Goal: Information Seeking & Learning: Learn about a topic

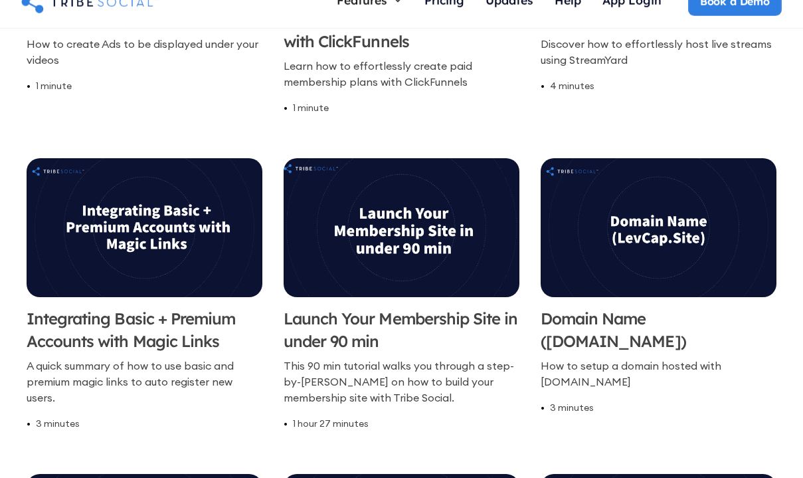
scroll to position [822, 0]
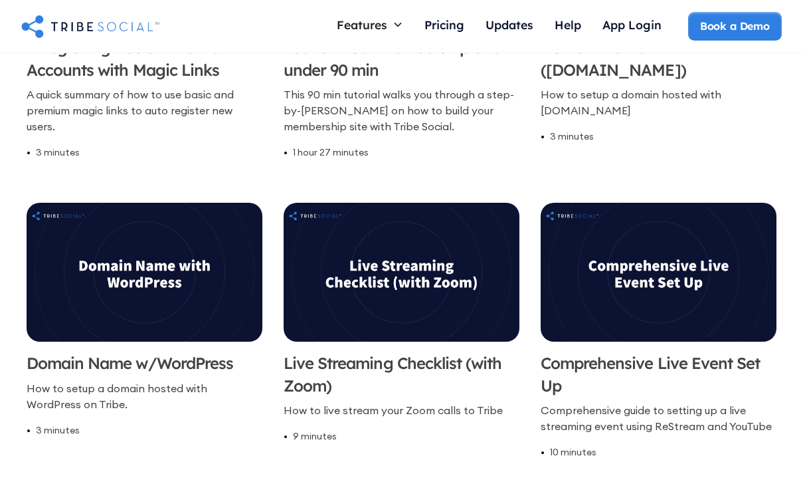
scroll to position [787, 0]
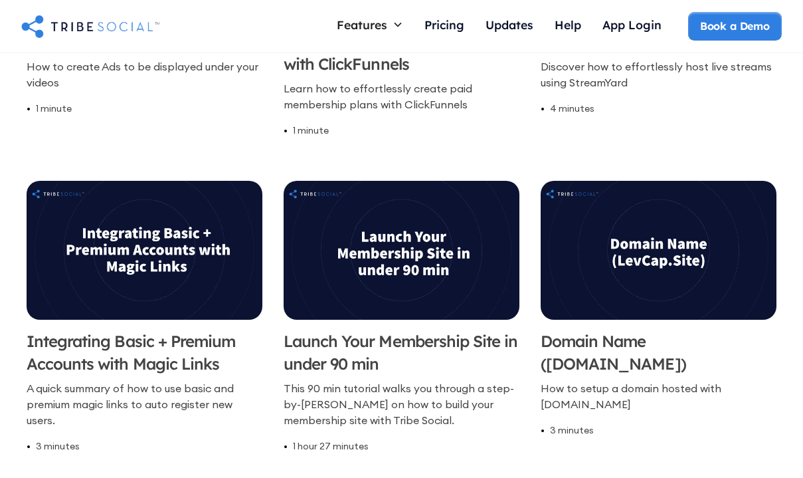
click at [109, 33] on img "home" at bounding box center [90, 26] width 138 height 27
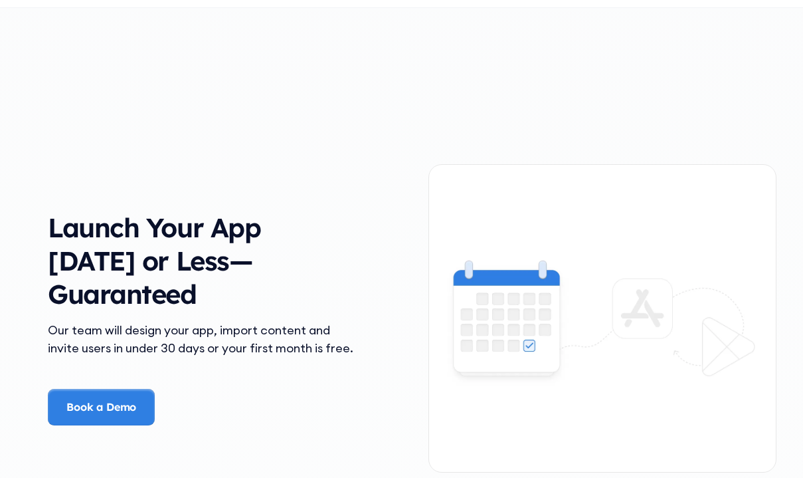
scroll to position [1773, 0]
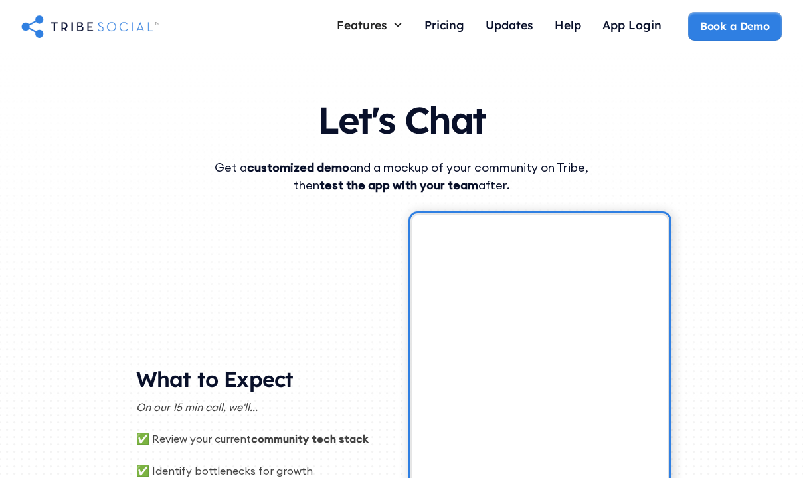
click at [565, 23] on div "Help" at bounding box center [568, 24] width 27 height 15
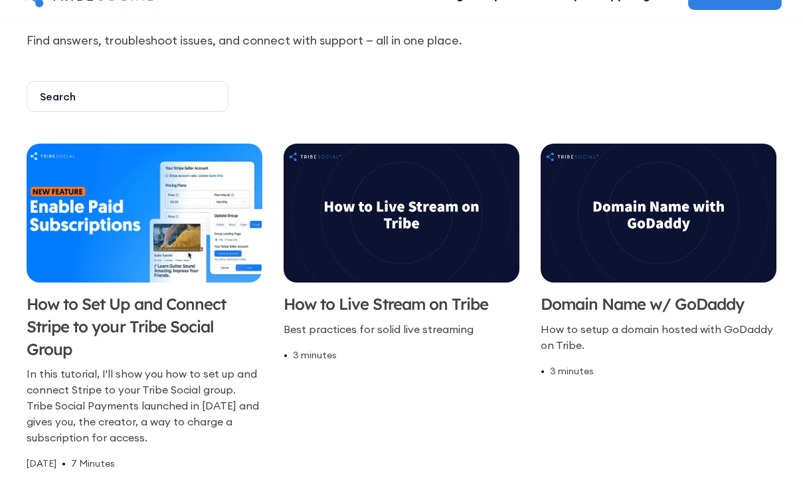
scroll to position [167, 0]
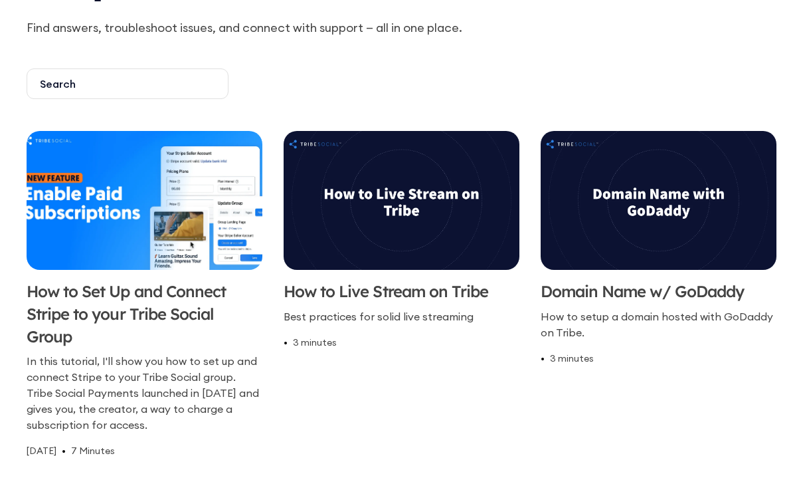
click at [208, 305] on h3 "How to Set Up and Connect Stripe to your Tribe Social Group" at bounding box center [145, 313] width 236 height 67
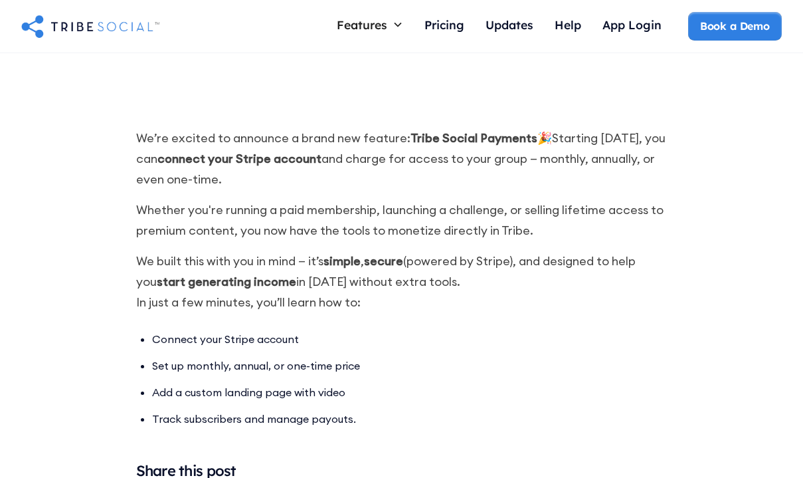
scroll to position [673, 0]
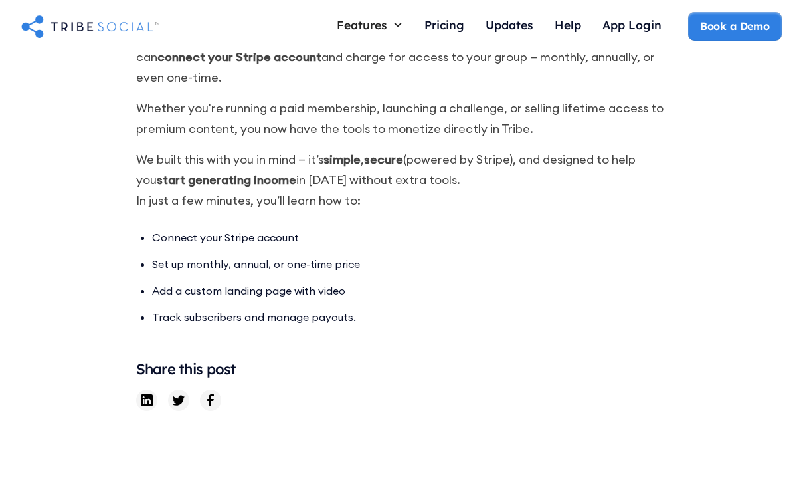
click at [506, 21] on div "Updates" at bounding box center [510, 24] width 48 height 15
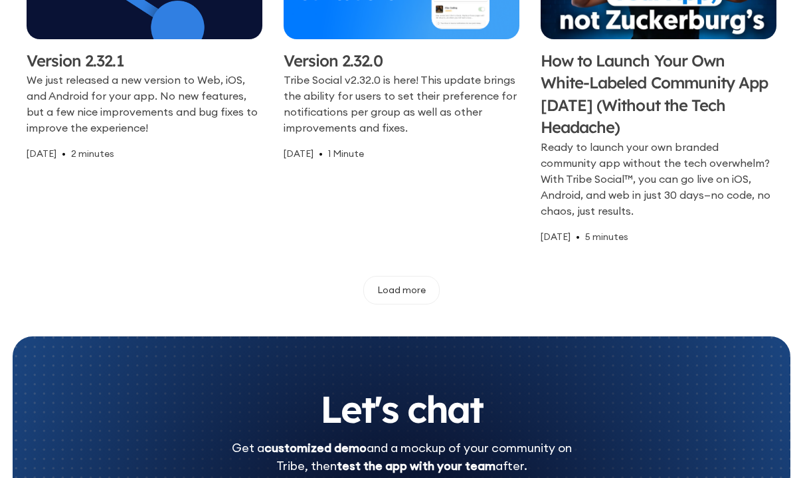
scroll to position [948, 0]
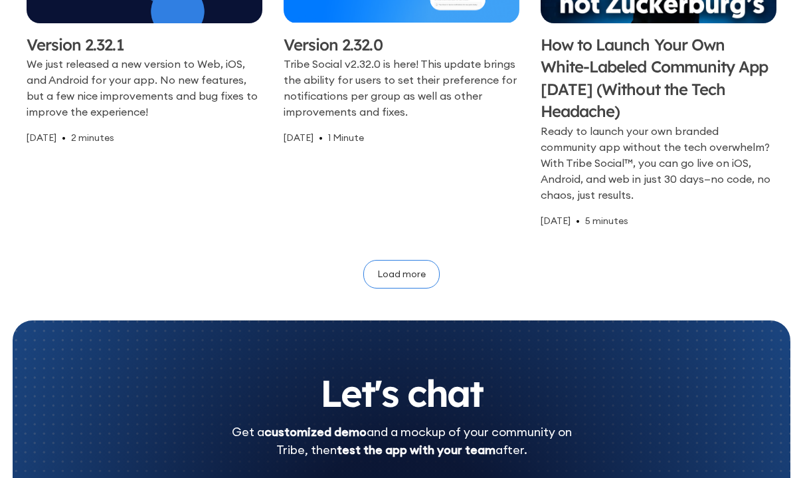
click at [404, 268] on div "Load more" at bounding box center [401, 273] width 48 height 15
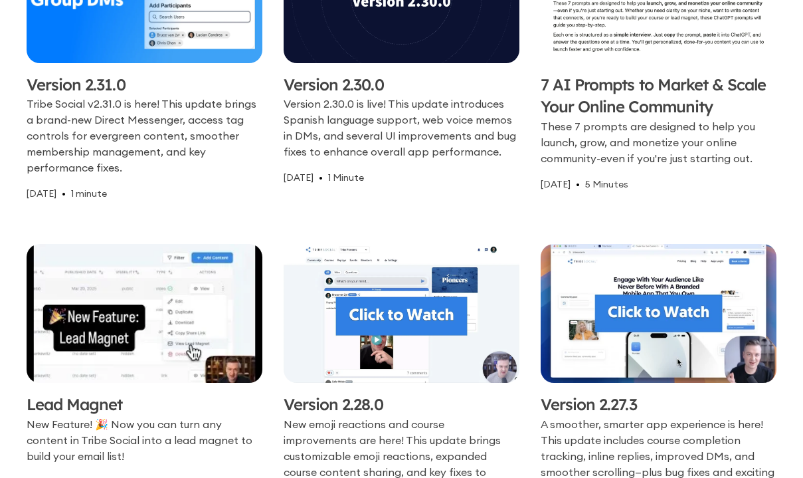
scroll to position [1301, 0]
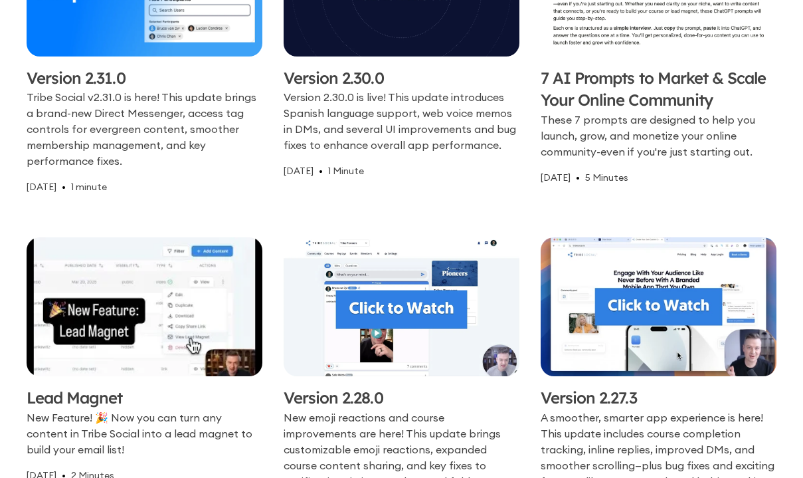
click at [626, 120] on div "These 7 prompts are designed to help you launch, grow, and monetize your online…" at bounding box center [659, 136] width 236 height 48
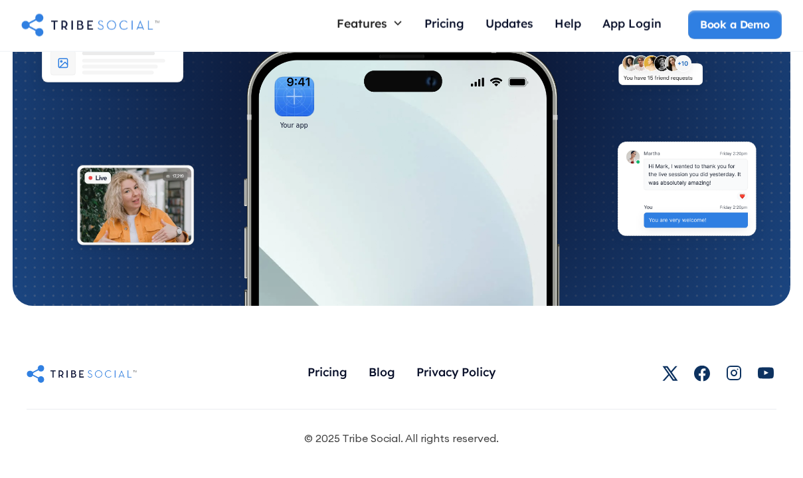
scroll to position [4035, 0]
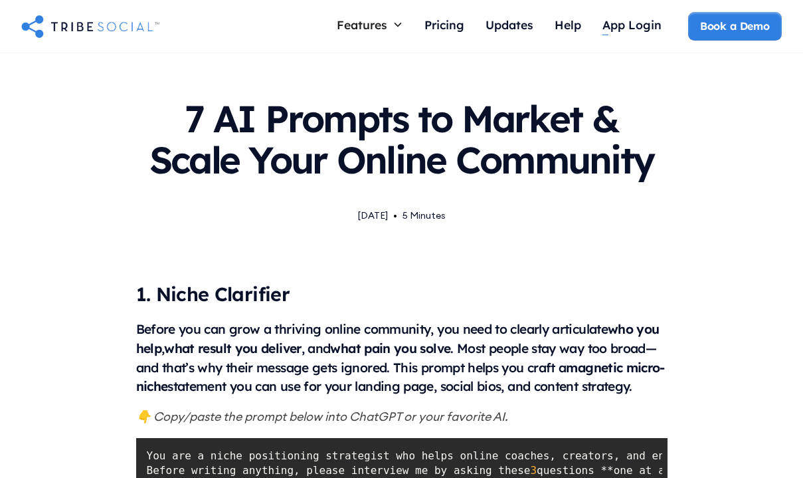
scroll to position [0, 0]
click at [64, 29] on img "home" at bounding box center [90, 26] width 138 height 27
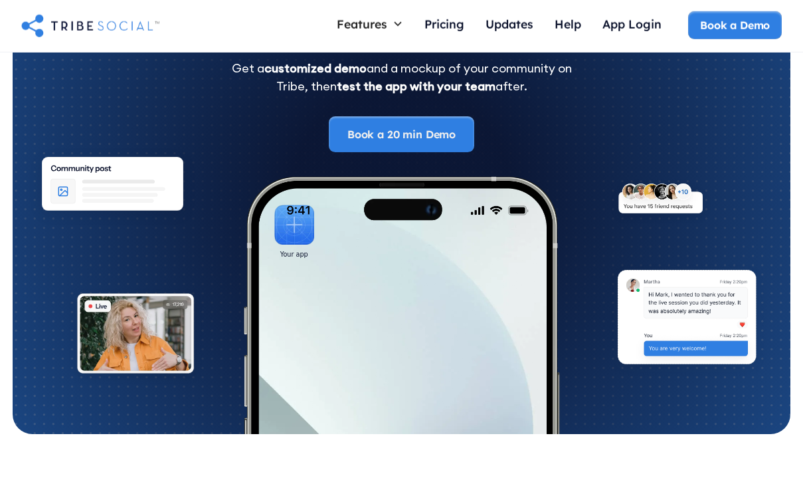
scroll to position [7071, 0]
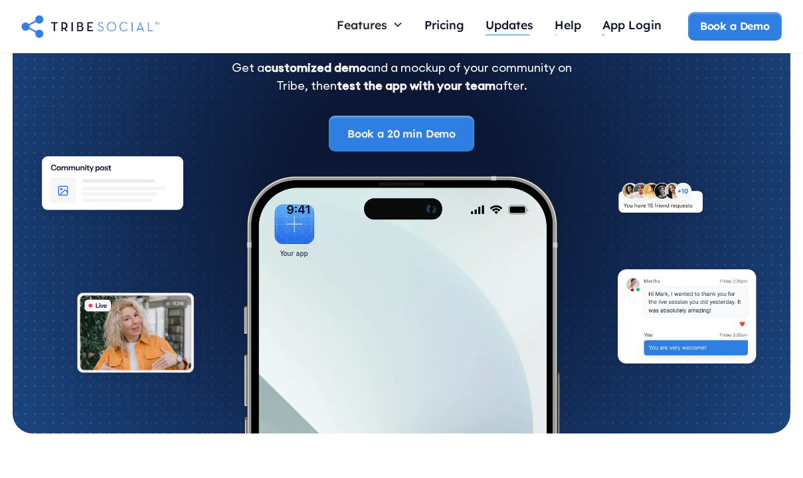
click at [527, 28] on div "Updates" at bounding box center [510, 24] width 48 height 15
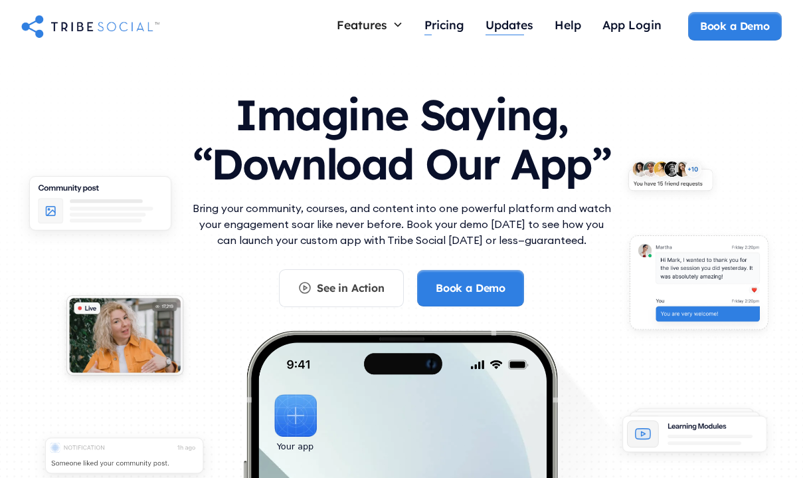
click at [533, 22] on link "Updates" at bounding box center [509, 26] width 69 height 29
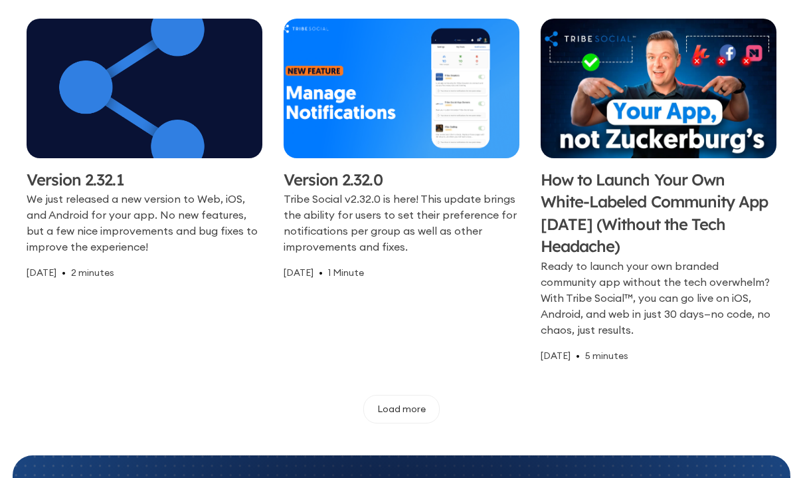
scroll to position [815, 0]
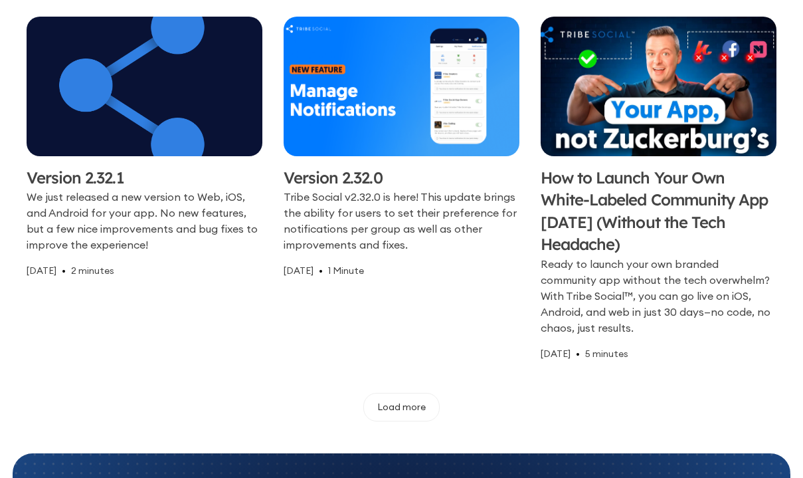
click at [650, 179] on h3 "How to Launch Your Own White-Labeled Community App [DATE] (Without the Tech Hea…" at bounding box center [659, 211] width 236 height 89
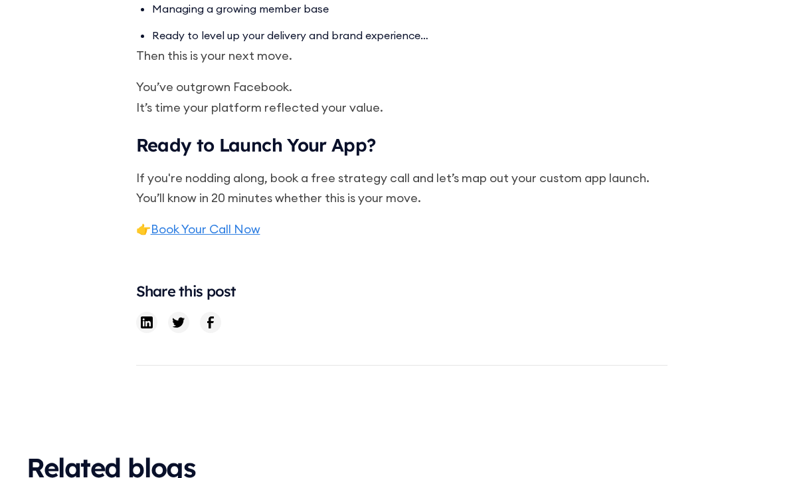
scroll to position [3246, 0]
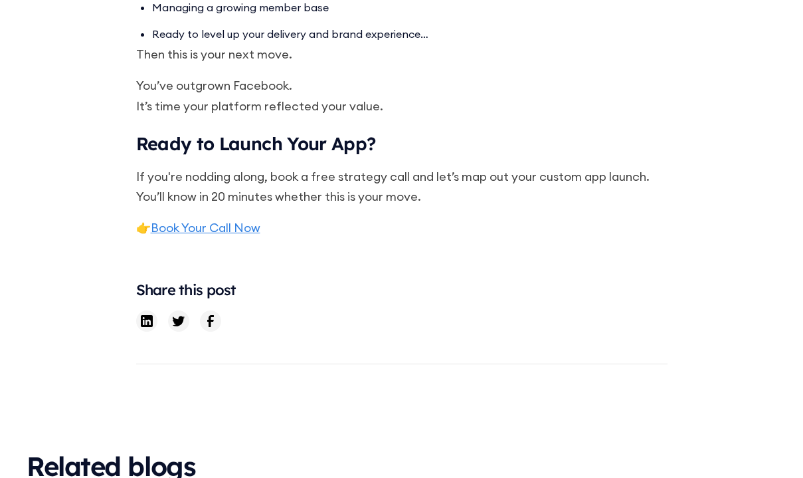
click at [234, 220] on link "Book Your Call Now" at bounding box center [206, 227] width 110 height 15
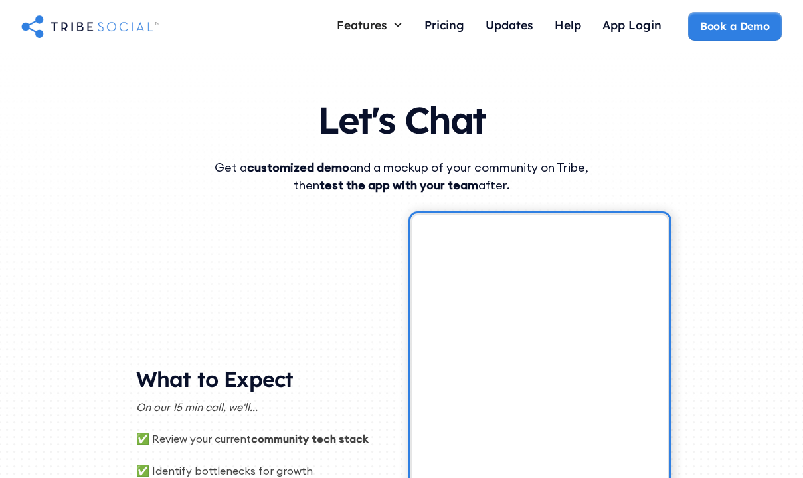
click at [506, 23] on div "Updates" at bounding box center [510, 24] width 48 height 15
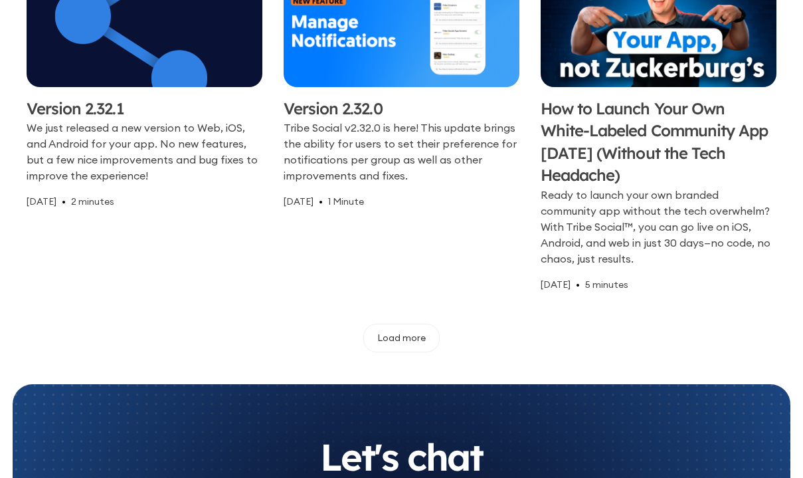
scroll to position [888, 0]
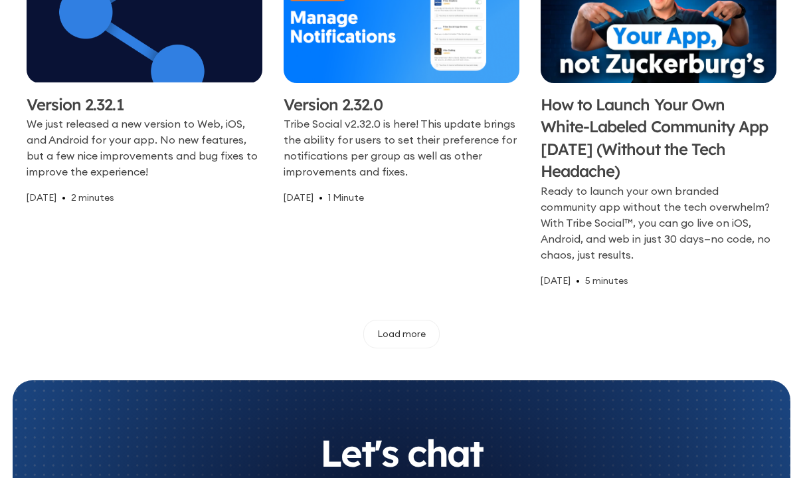
click at [612, 215] on div "Ready to launch your own branded community app without the tech overwhelm? With…" at bounding box center [659, 223] width 236 height 80
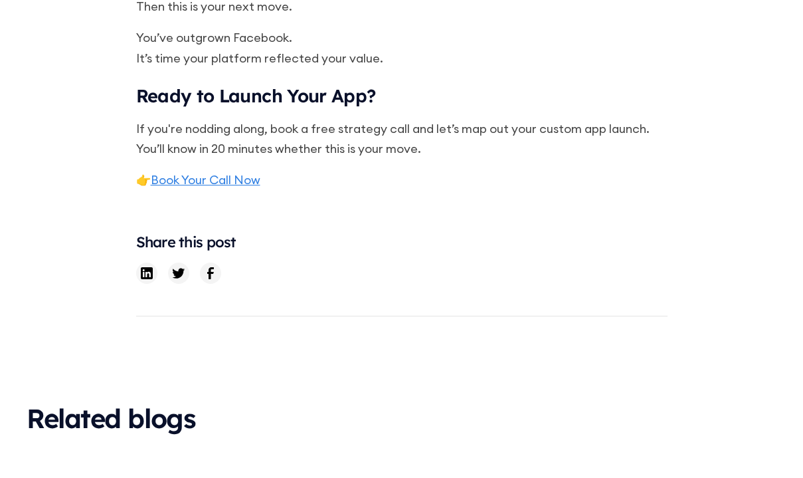
scroll to position [3290, 0]
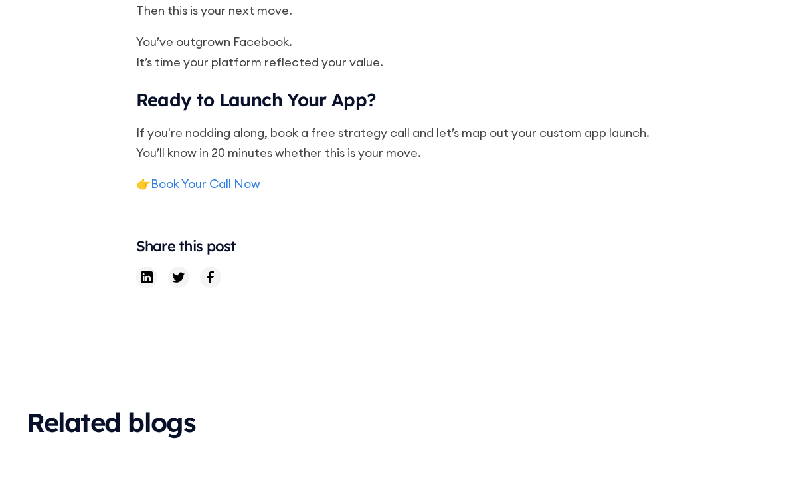
click at [232, 176] on link "Book Your Call Now" at bounding box center [206, 183] width 110 height 15
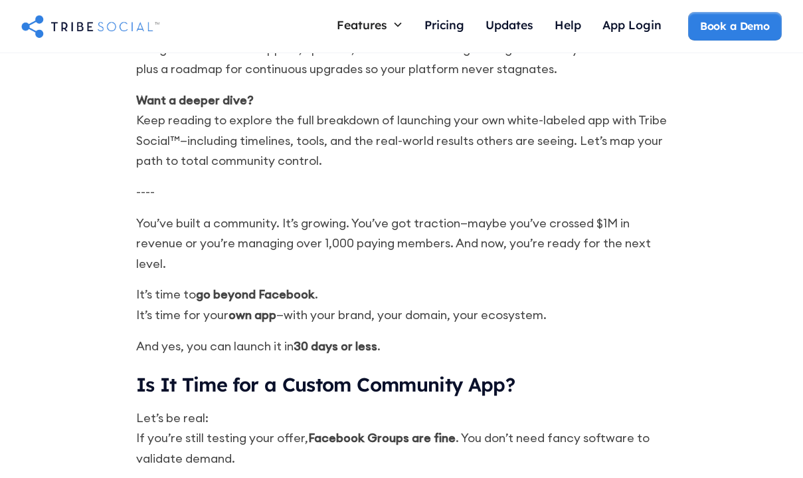
scroll to position [1039, 0]
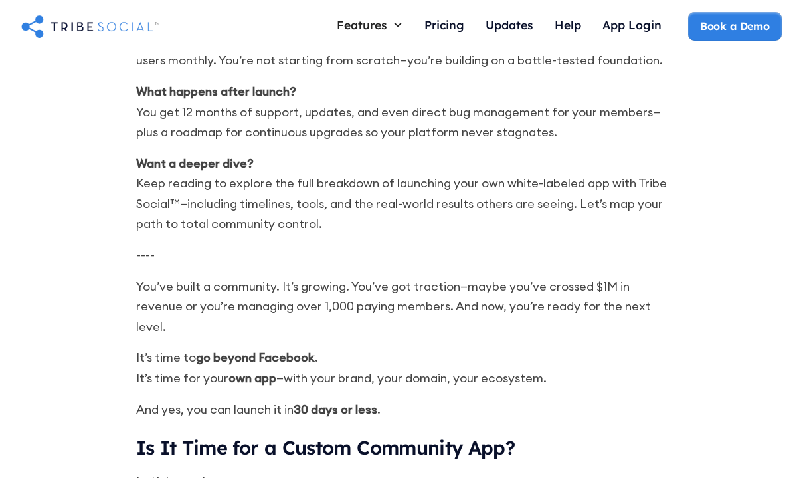
click at [621, 28] on div "App Login" at bounding box center [631, 24] width 59 height 15
